Goal: Navigation & Orientation: Find specific page/section

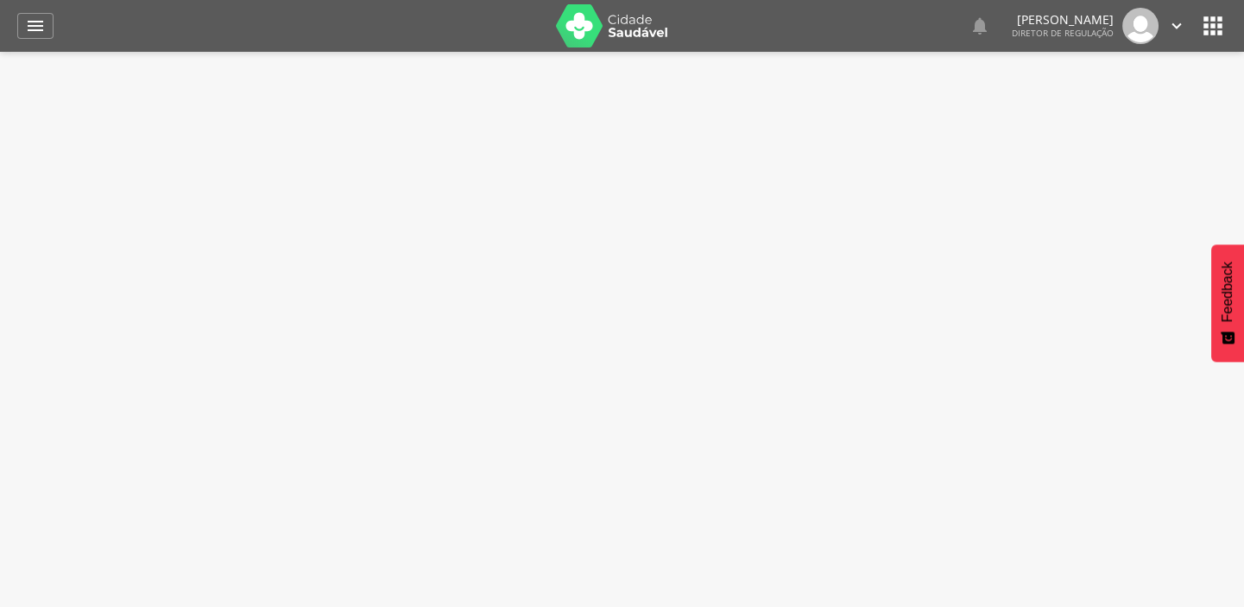
click at [1220, 25] on icon "" at bounding box center [1213, 26] width 28 height 28
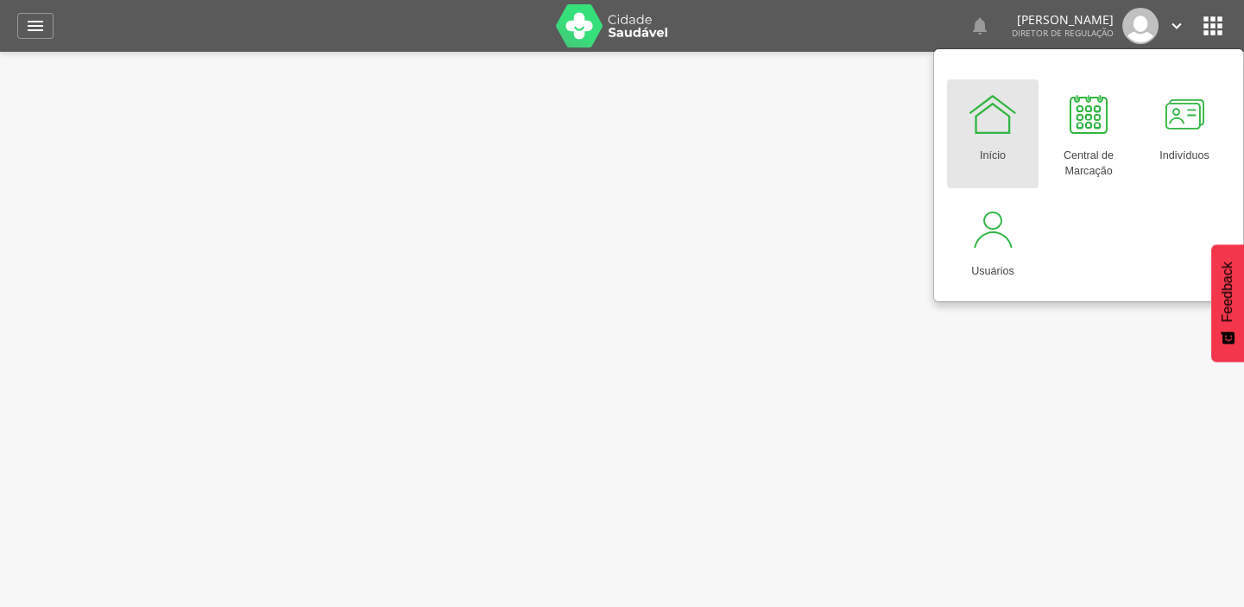
click at [1220, 25] on icon "" at bounding box center [1213, 26] width 28 height 28
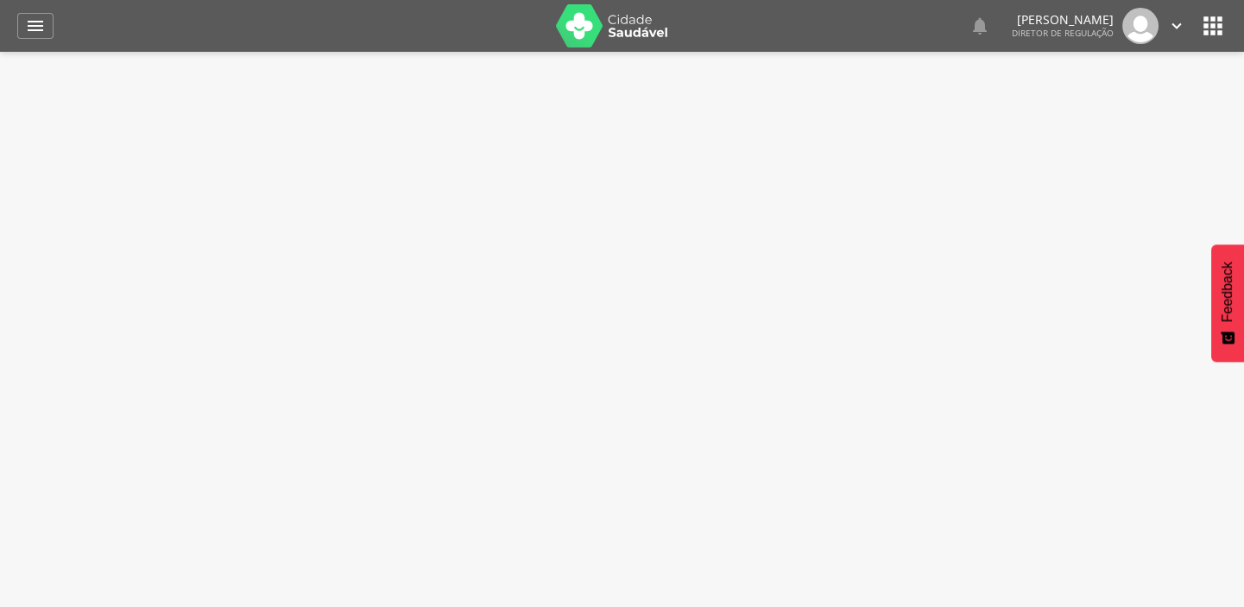
click at [1201, 25] on icon "" at bounding box center [1213, 26] width 28 height 28
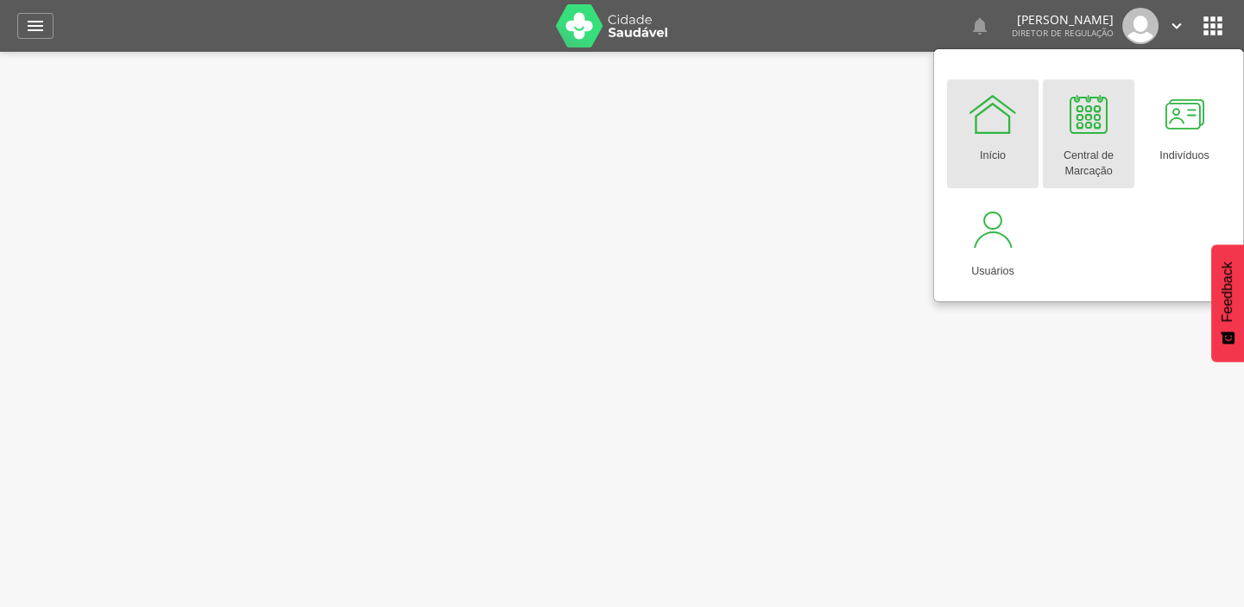
click at [1098, 137] on div at bounding box center [1089, 114] width 52 height 52
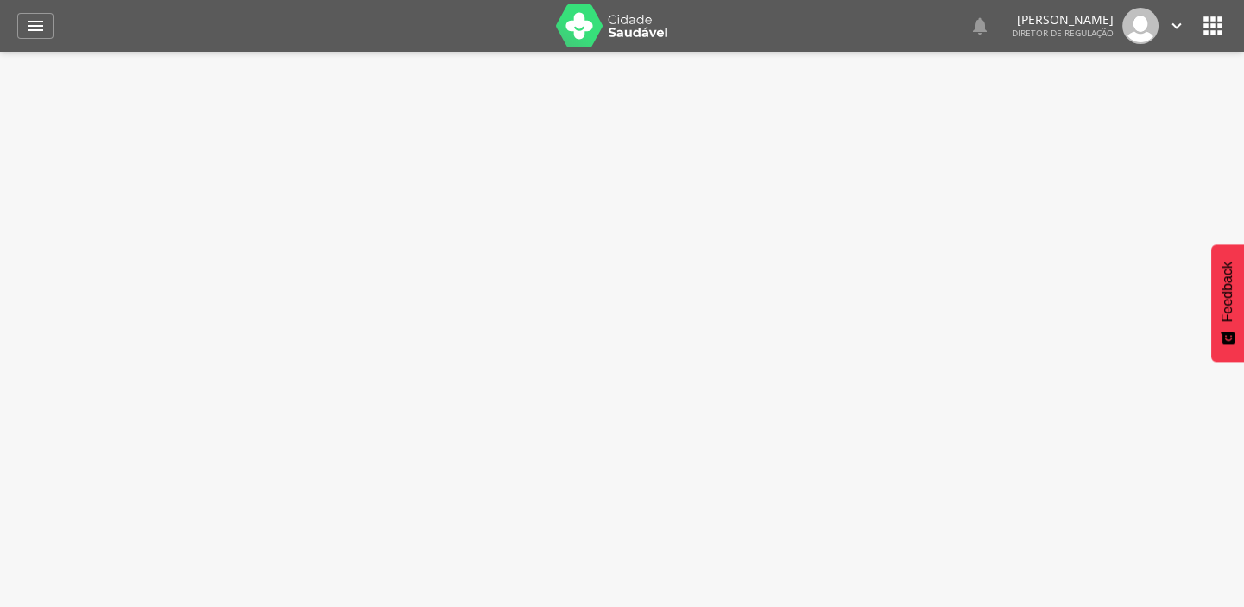
click at [1205, 18] on icon "" at bounding box center [1213, 26] width 28 height 28
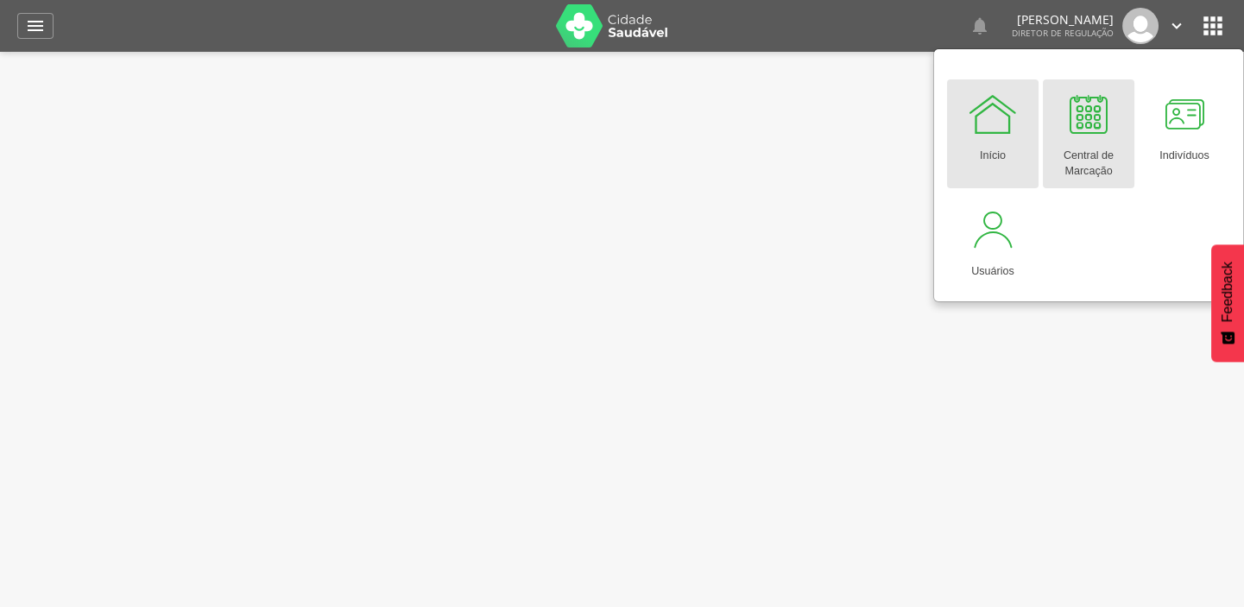
click at [1089, 116] on div at bounding box center [1089, 114] width 52 height 52
